Goal: Task Accomplishment & Management: Manage account settings

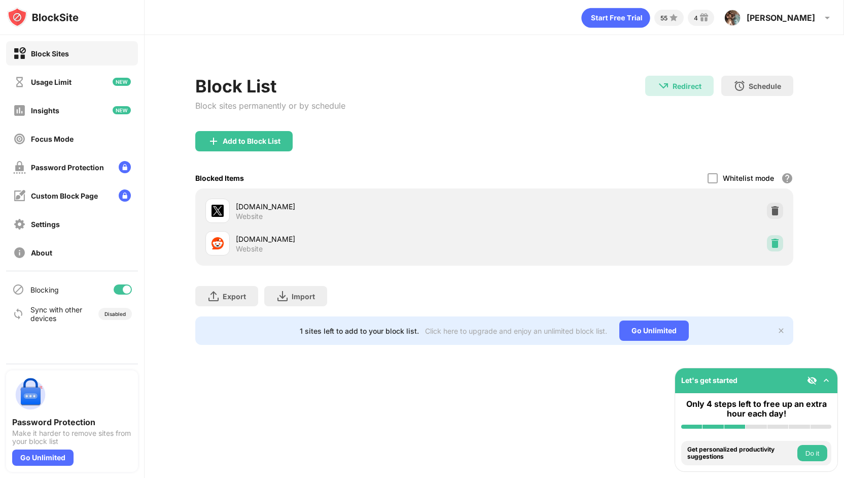
click at [777, 242] on img at bounding box center [775, 243] width 10 height 10
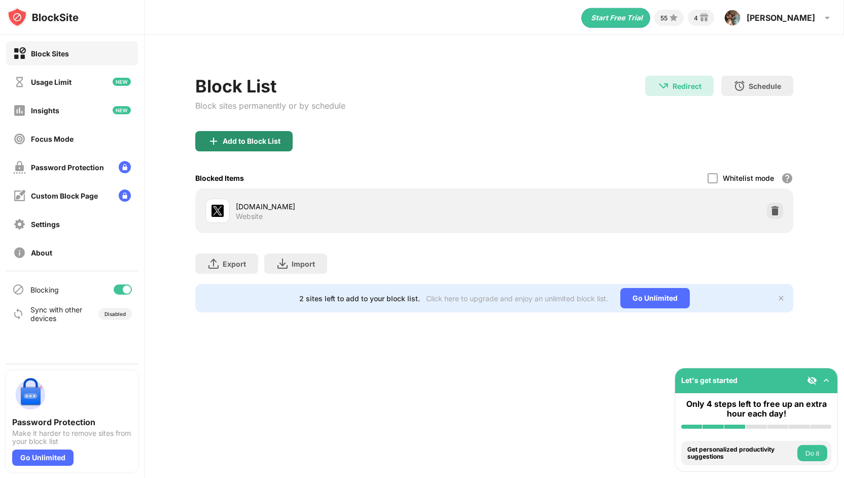
click at [262, 135] on div "Add to Block List" at bounding box center [243, 141] width 97 height 20
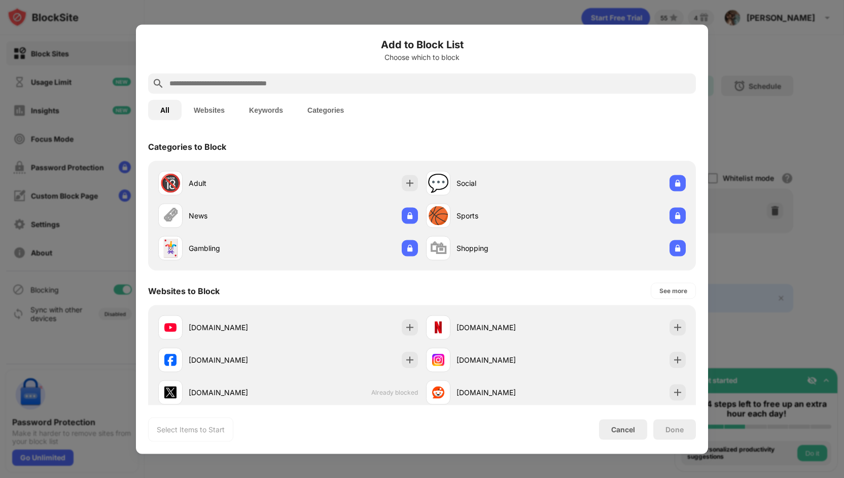
click at [253, 86] on input "text" at bounding box center [430, 83] width 524 height 12
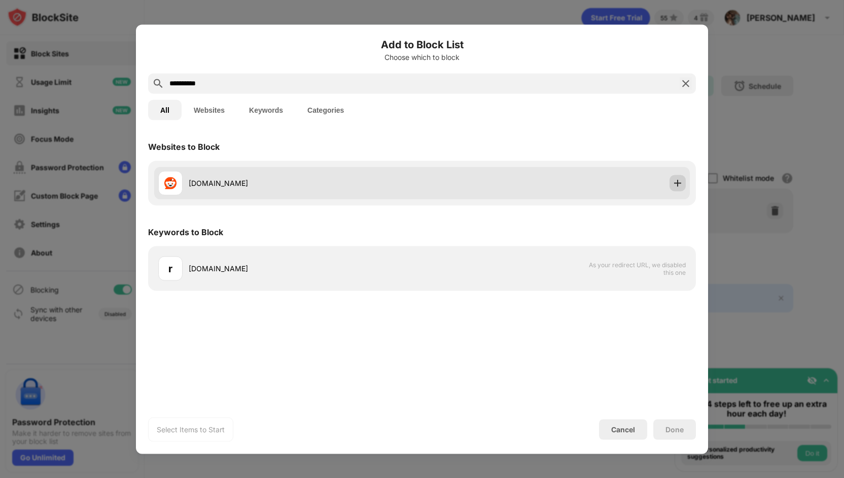
type input "**********"
click at [687, 181] on div "[DOMAIN_NAME]" at bounding box center [422, 182] width 536 height 32
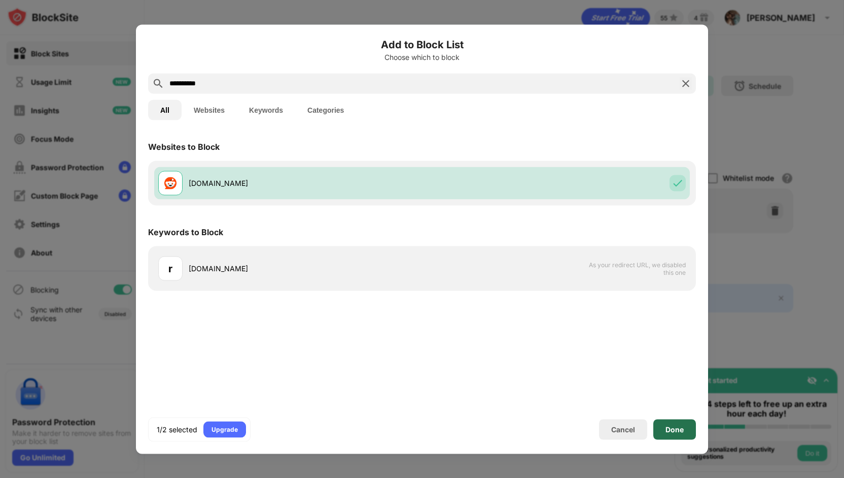
click at [664, 427] on div "Done" at bounding box center [675, 429] width 43 height 20
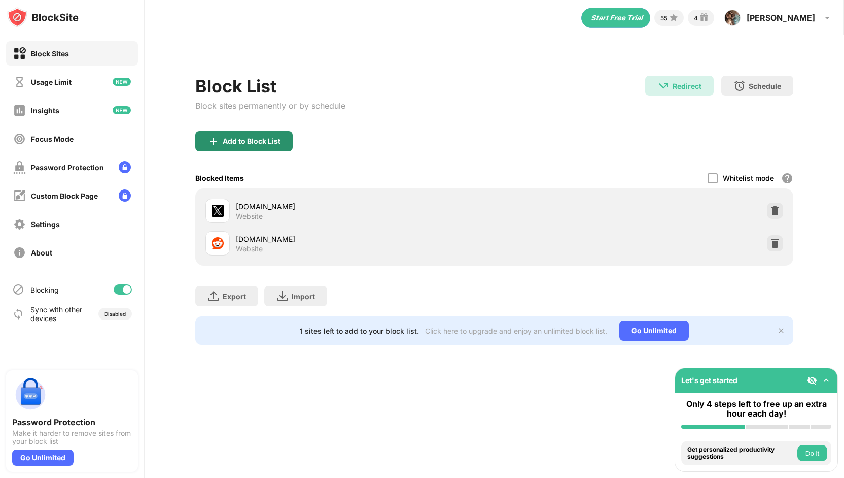
click at [241, 145] on div "Add to Block List" at bounding box center [243, 141] width 97 height 20
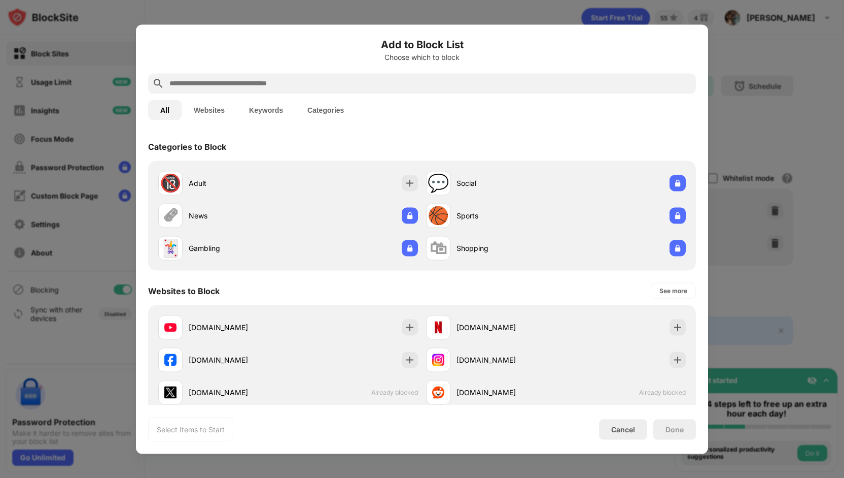
click at [333, 81] on input "text" at bounding box center [430, 83] width 524 height 12
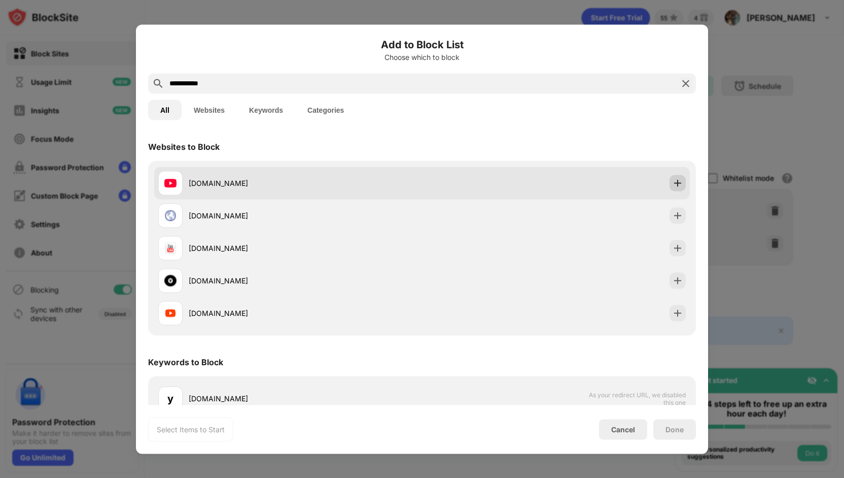
type input "**********"
click at [674, 188] on div at bounding box center [678, 183] width 16 height 16
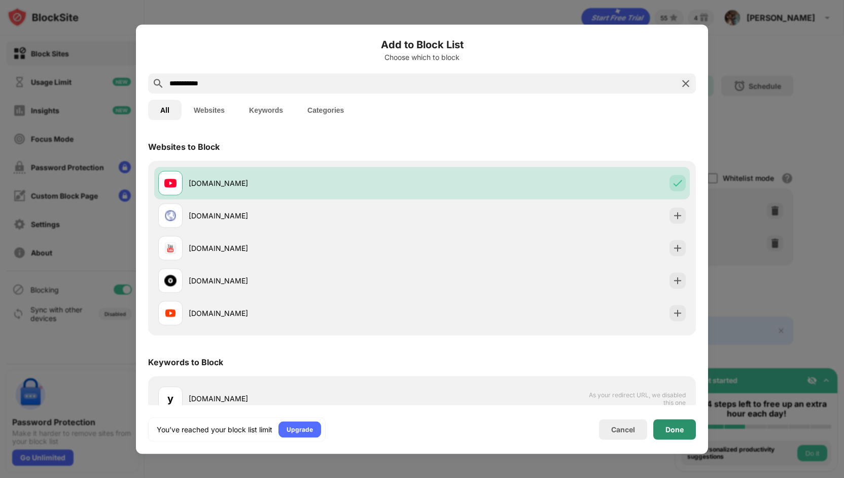
click at [670, 432] on div "Done" at bounding box center [675, 429] width 18 height 8
